Goal: Information Seeking & Learning: Learn about a topic

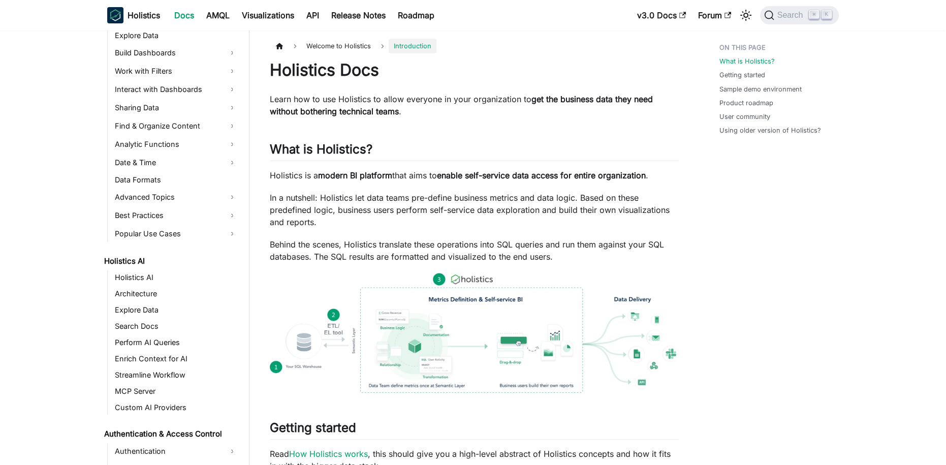
scroll to position [305, 0]
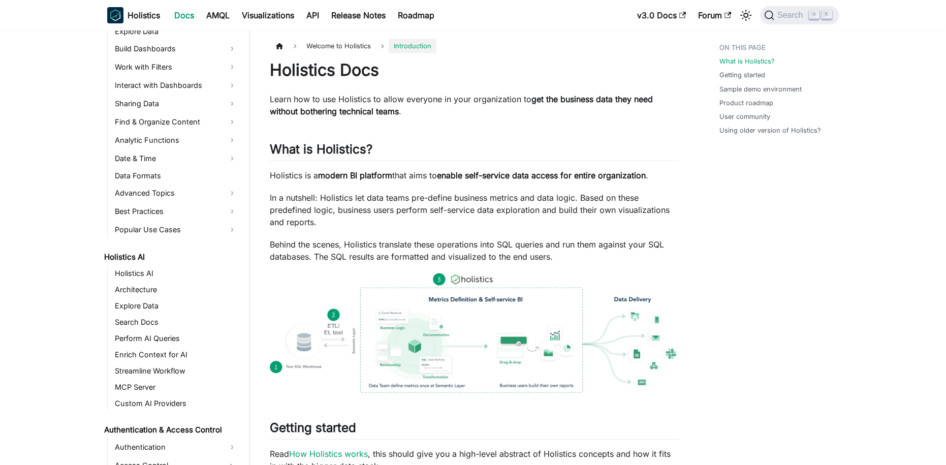
click at [136, 313] on ul "Holistics AI Architecture Explore Data Search Docs Perform AI Queries Enrich Co…" at bounding box center [173, 338] width 133 height 144
click at [147, 303] on link "Explore Data" at bounding box center [176, 306] width 129 height 14
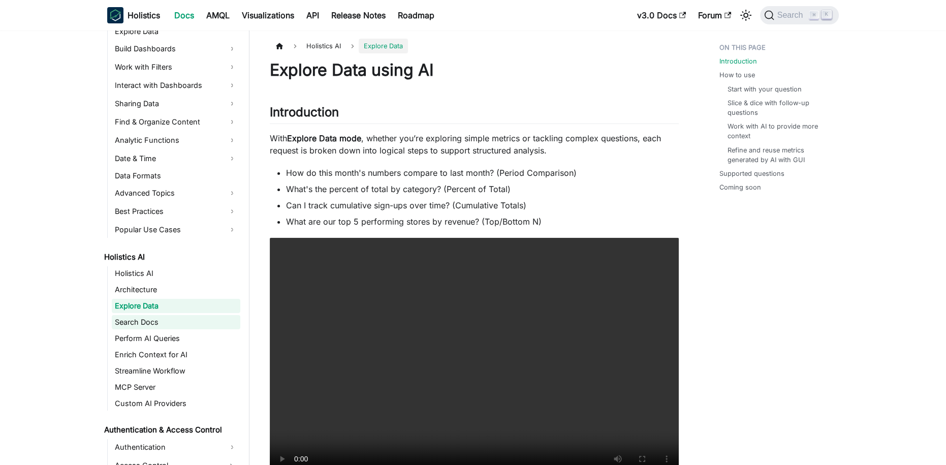
click at [157, 321] on link "Search Docs" at bounding box center [176, 322] width 129 height 14
